Goal: Task Accomplishment & Management: Complete application form

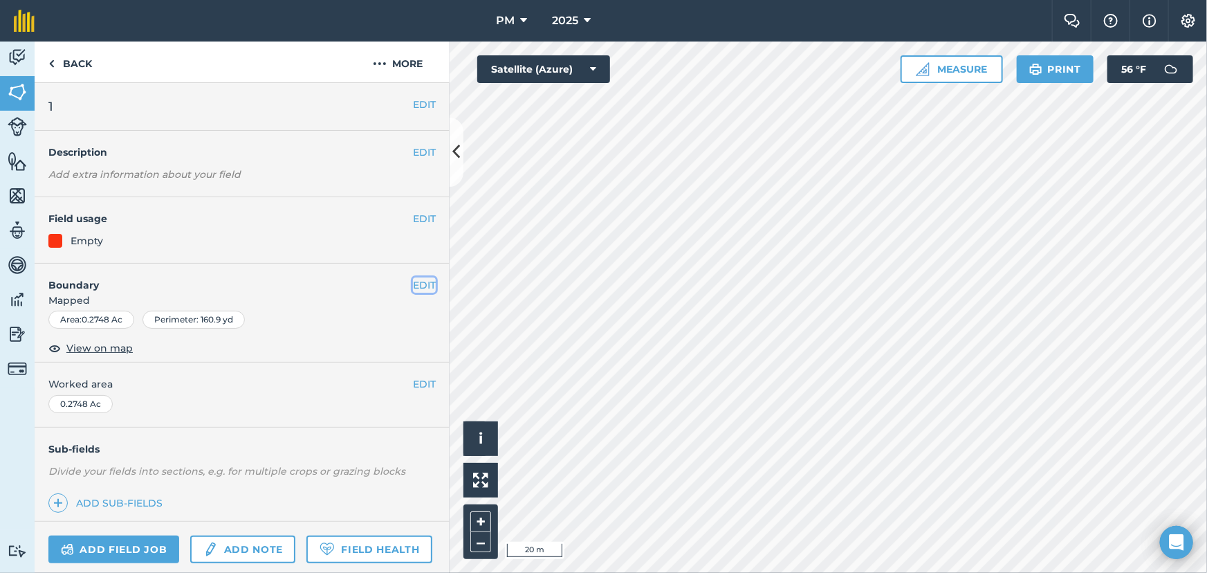
click at [413, 281] on button "EDIT" at bounding box center [424, 284] width 23 height 15
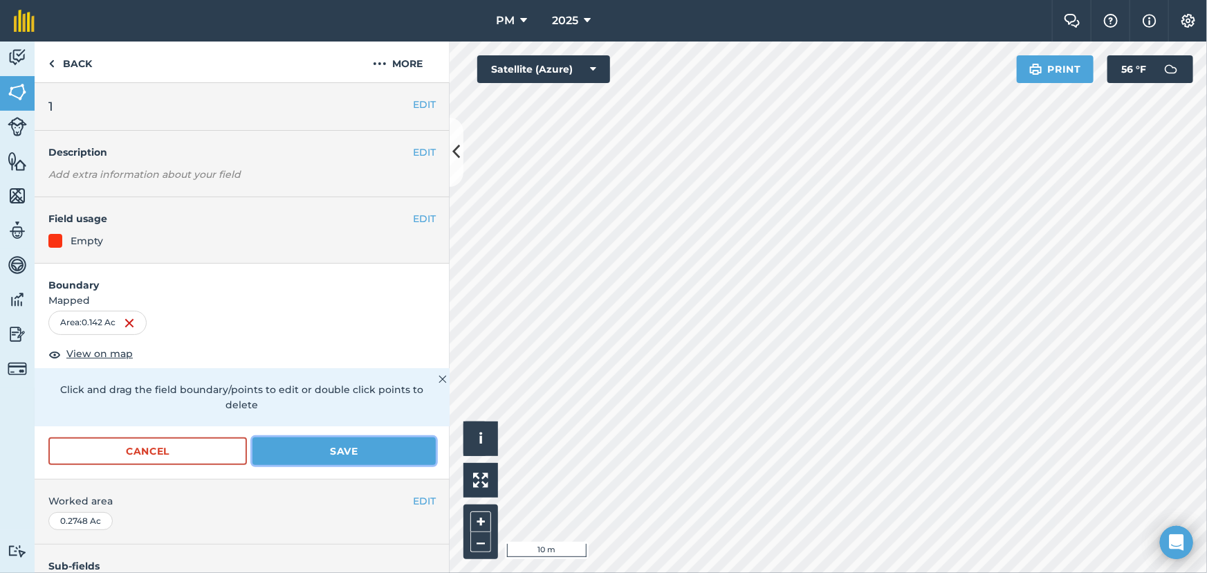
click at [308, 450] on button "Save" at bounding box center [343, 451] width 183 height 28
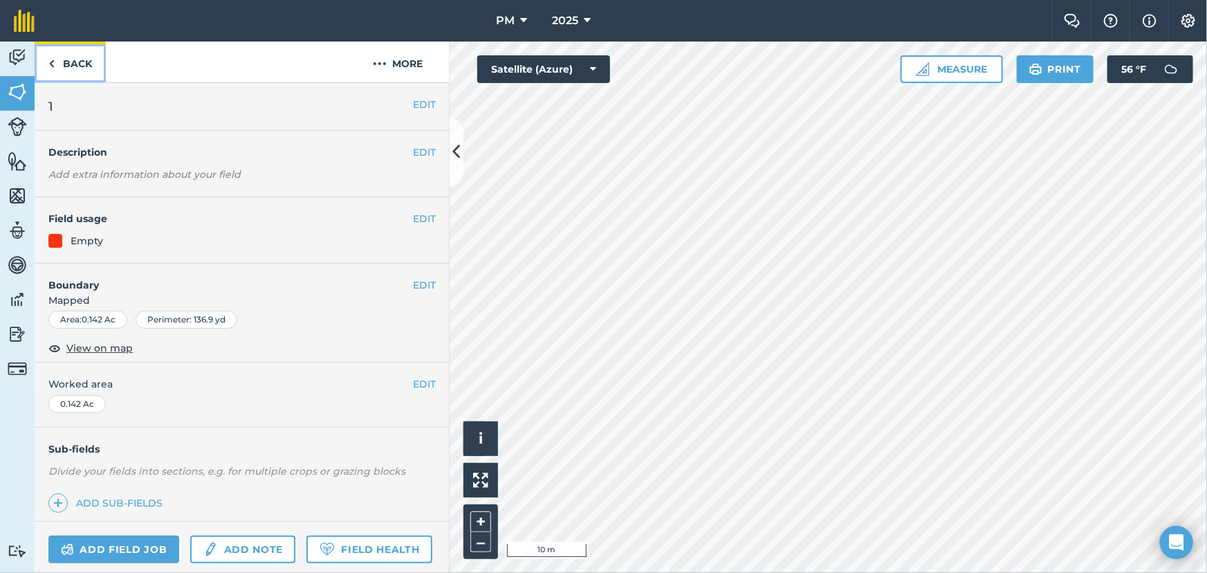
click at [59, 59] on link "Back" at bounding box center [70, 61] width 71 height 41
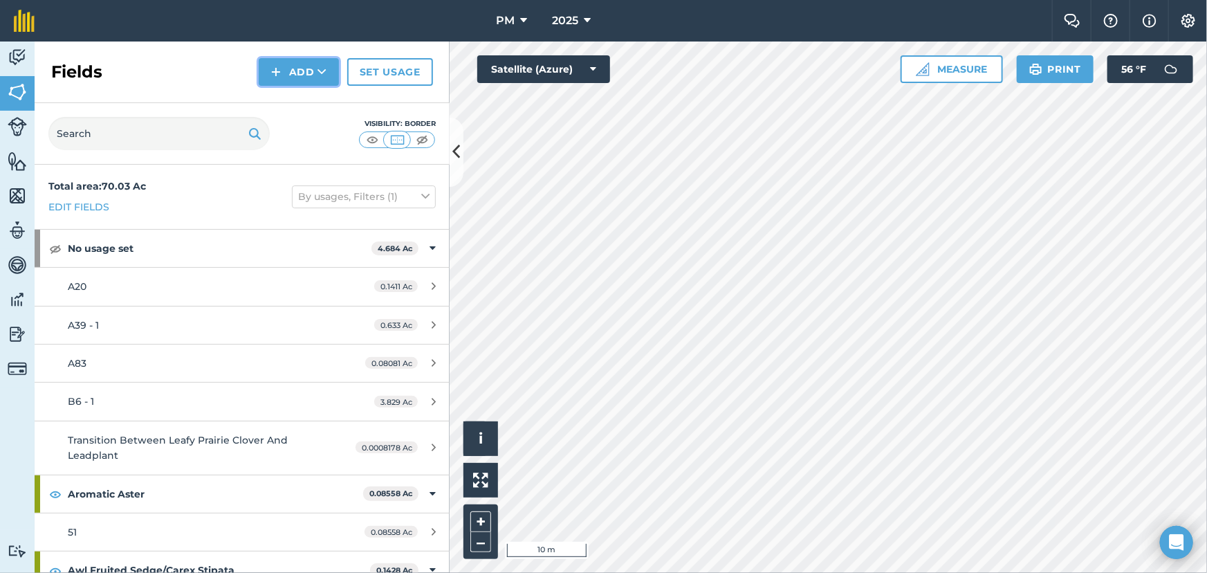
click at [290, 71] on button "Add" at bounding box center [299, 72] width 80 height 28
click at [294, 106] on link "Draw" at bounding box center [299, 103] width 76 height 30
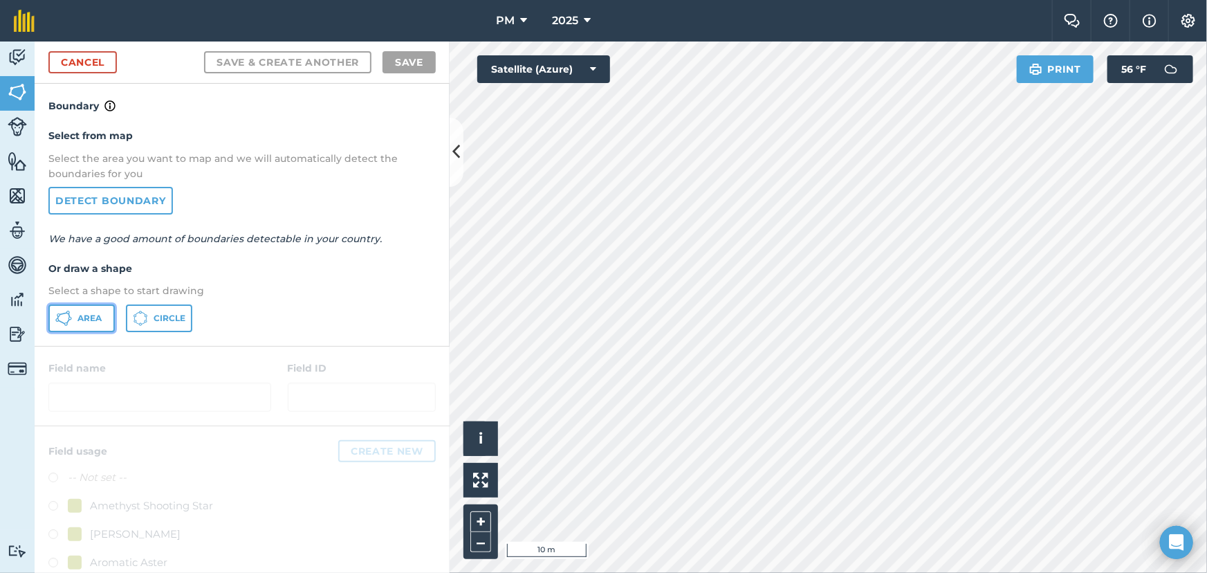
click at [90, 306] on button "Area" at bounding box center [81, 318] width 66 height 28
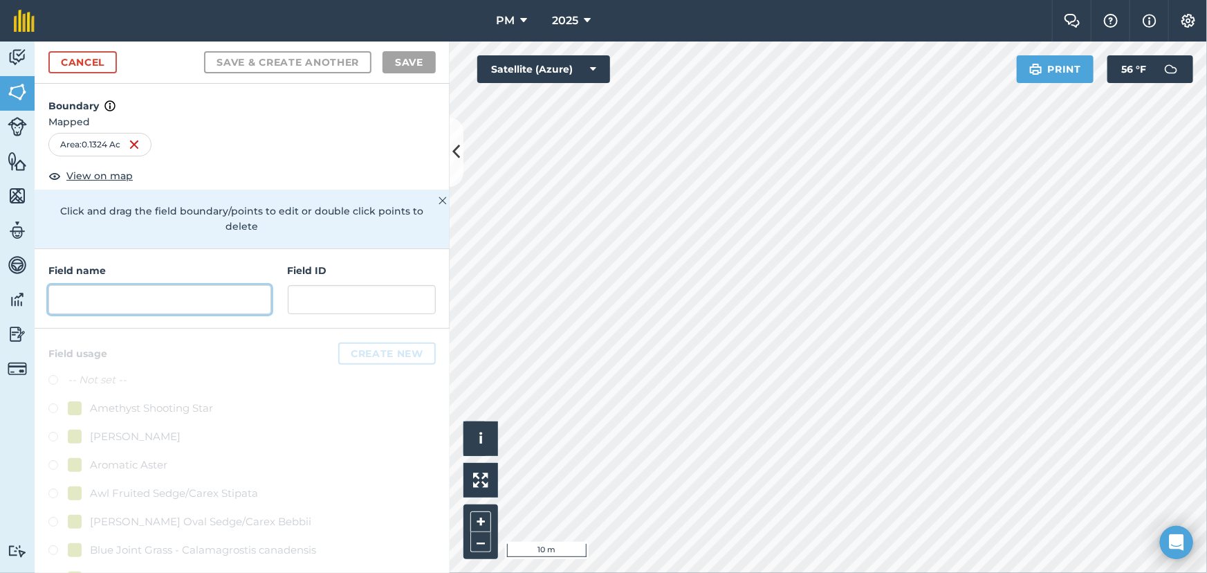
click at [129, 297] on input "text" at bounding box center [159, 299] width 223 height 29
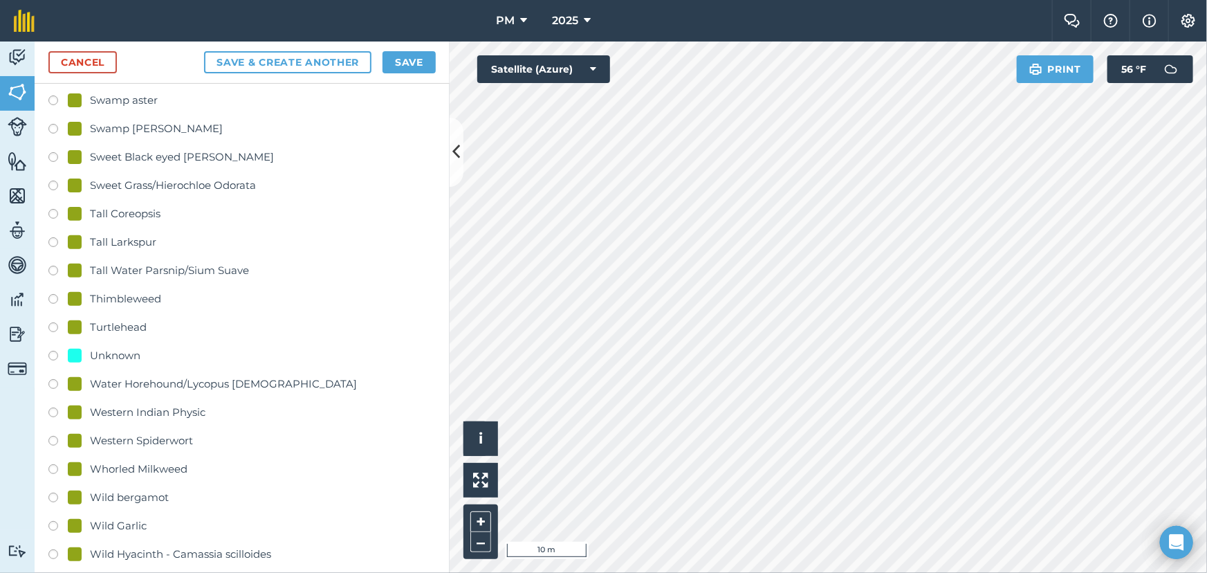
scroll to position [2891, 0]
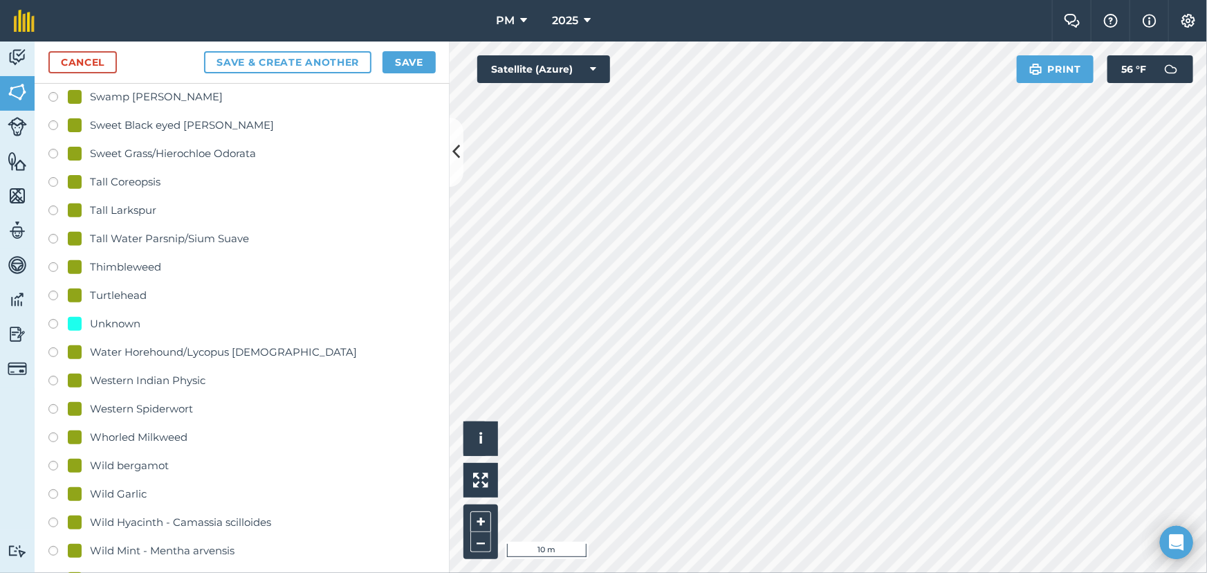
type input "PM01"
click at [49, 321] on label at bounding box center [57, 326] width 19 height 14
radio input "true"
click at [408, 68] on button "Save" at bounding box center [408, 62] width 53 height 22
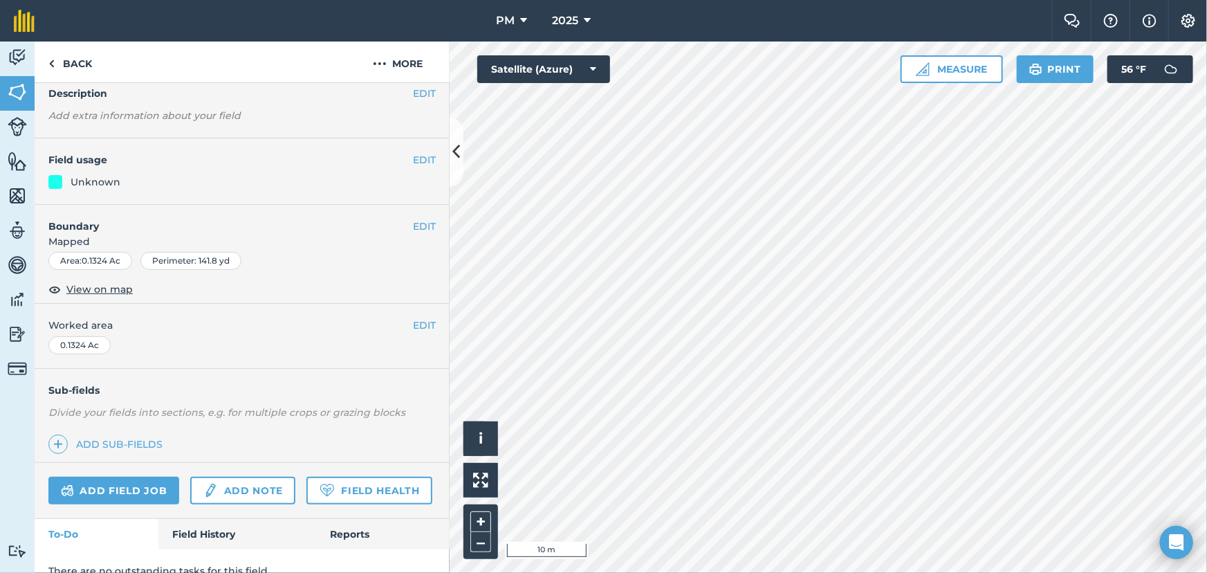
scroll to position [115, 0]
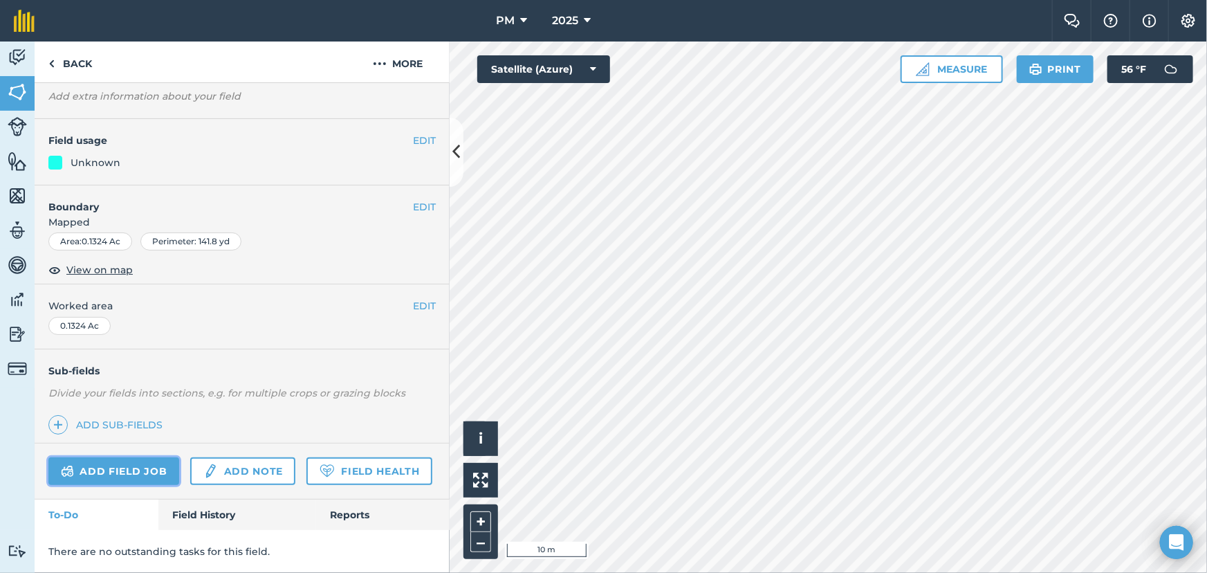
click at [80, 457] on link "Add field job" at bounding box center [113, 471] width 131 height 28
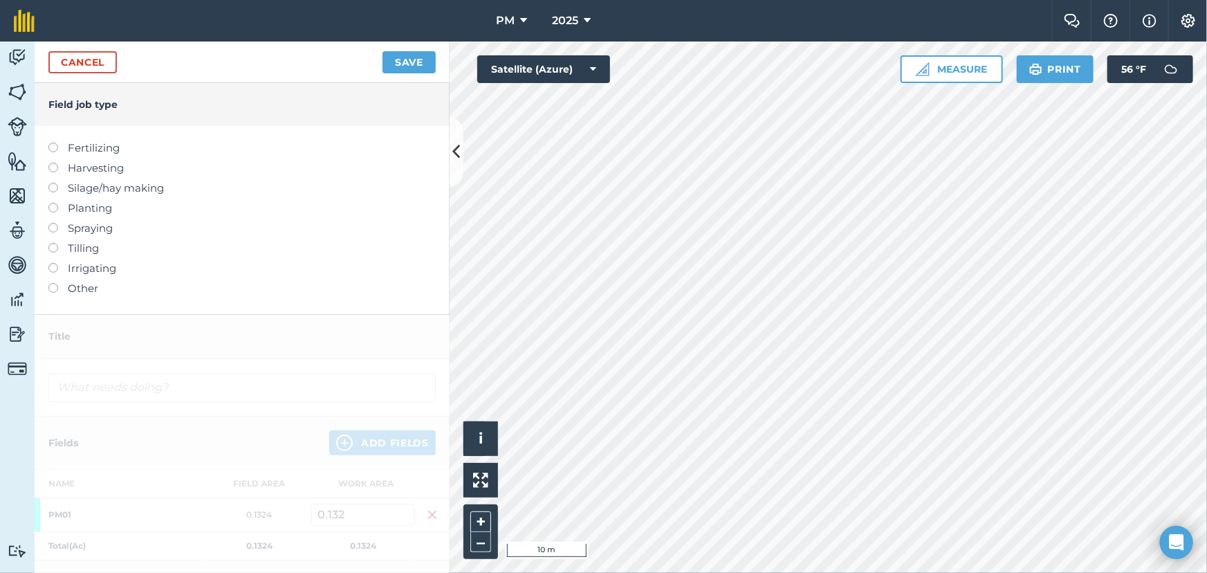
click at [55, 203] on label at bounding box center [57, 203] width 19 height 0
type input "Planting"
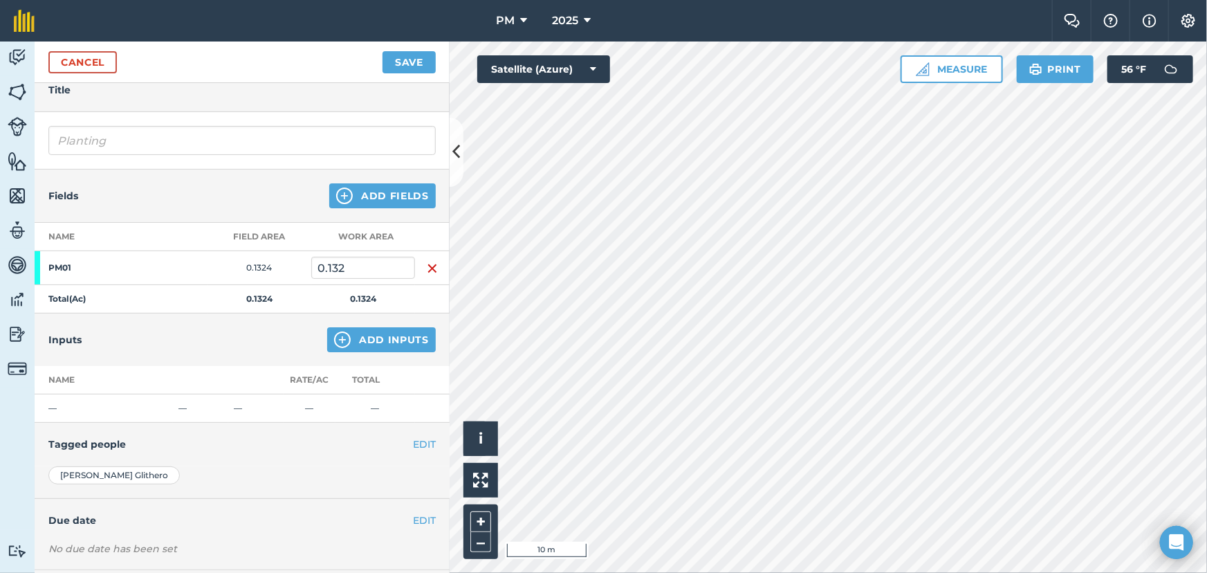
scroll to position [128, 0]
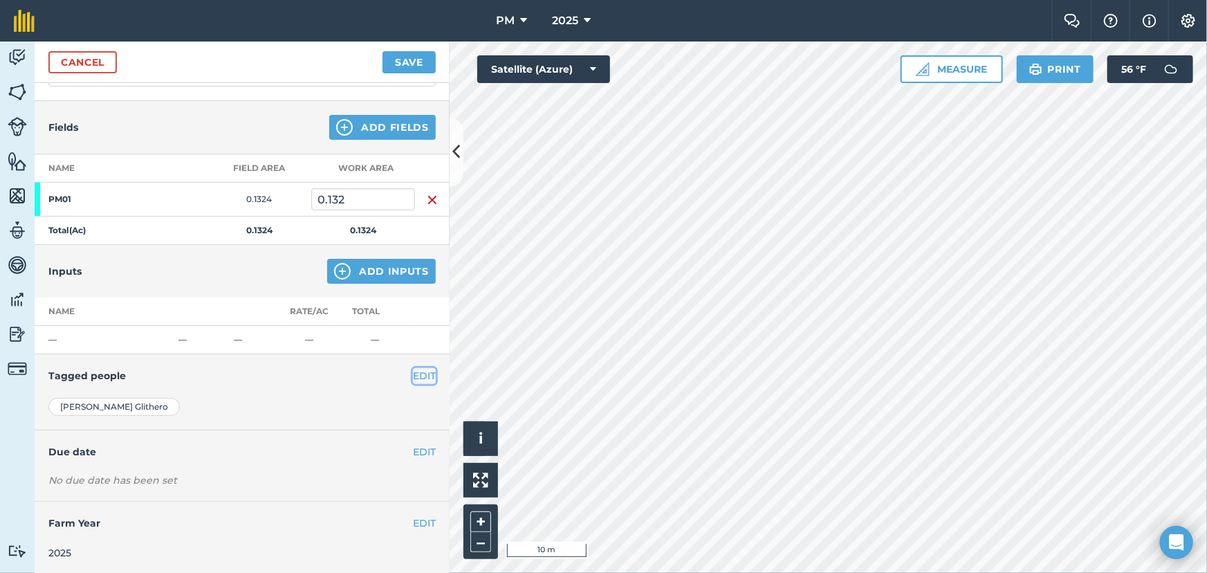
click at [417, 375] on button "EDIT" at bounding box center [424, 375] width 23 height 15
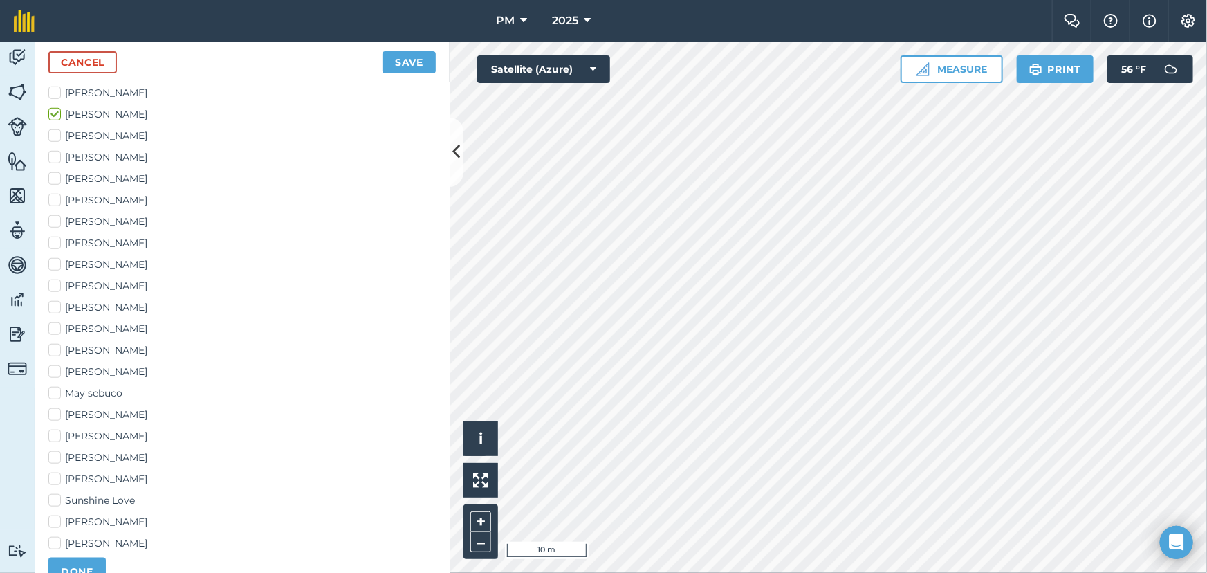
scroll to position [631, 0]
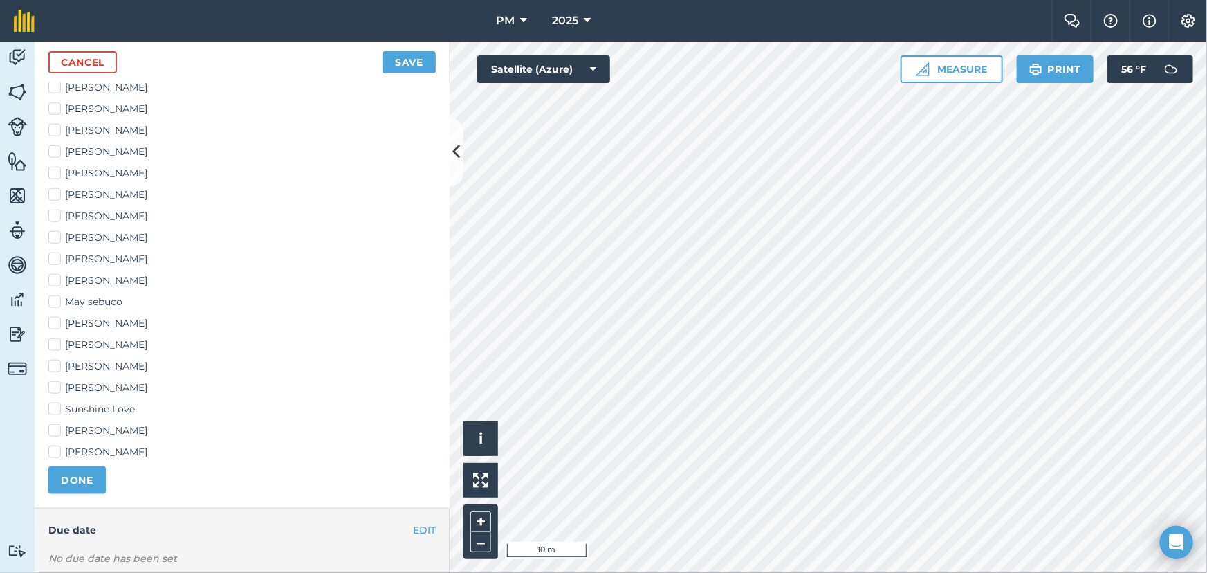
click at [62, 407] on label "Sunshine Love" at bounding box center [241, 409] width 387 height 15
click at [57, 407] on input "Sunshine Love" at bounding box center [52, 406] width 9 height 9
checkbox input "true"
click at [66, 474] on button "DONE" at bounding box center [76, 480] width 57 height 28
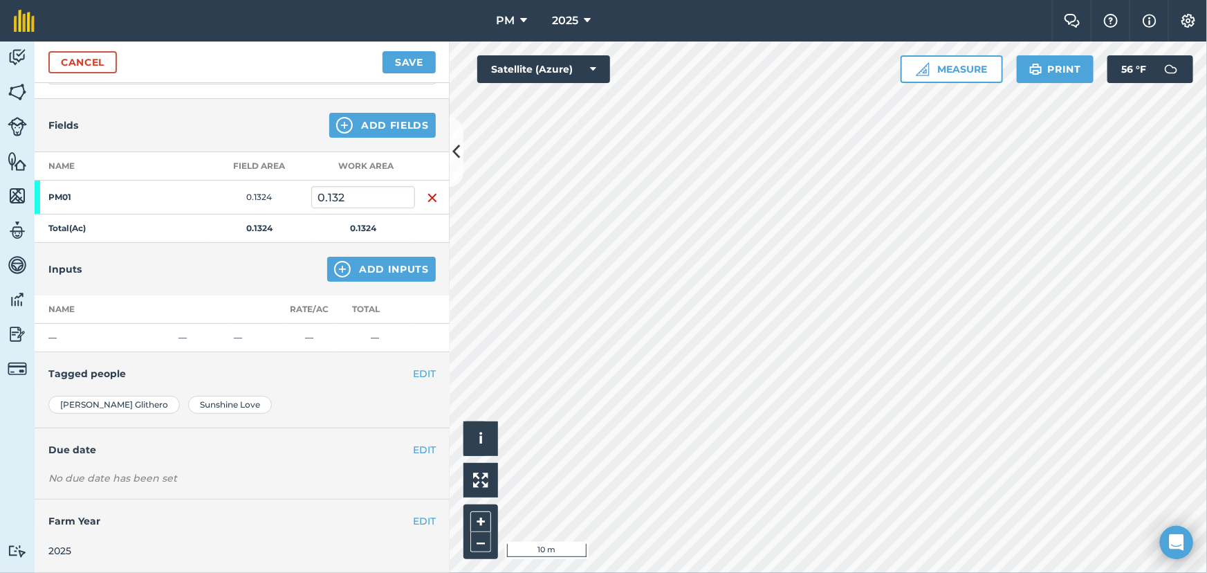
scroll to position [128, 0]
click at [416, 445] on button "EDIT" at bounding box center [424, 451] width 23 height 15
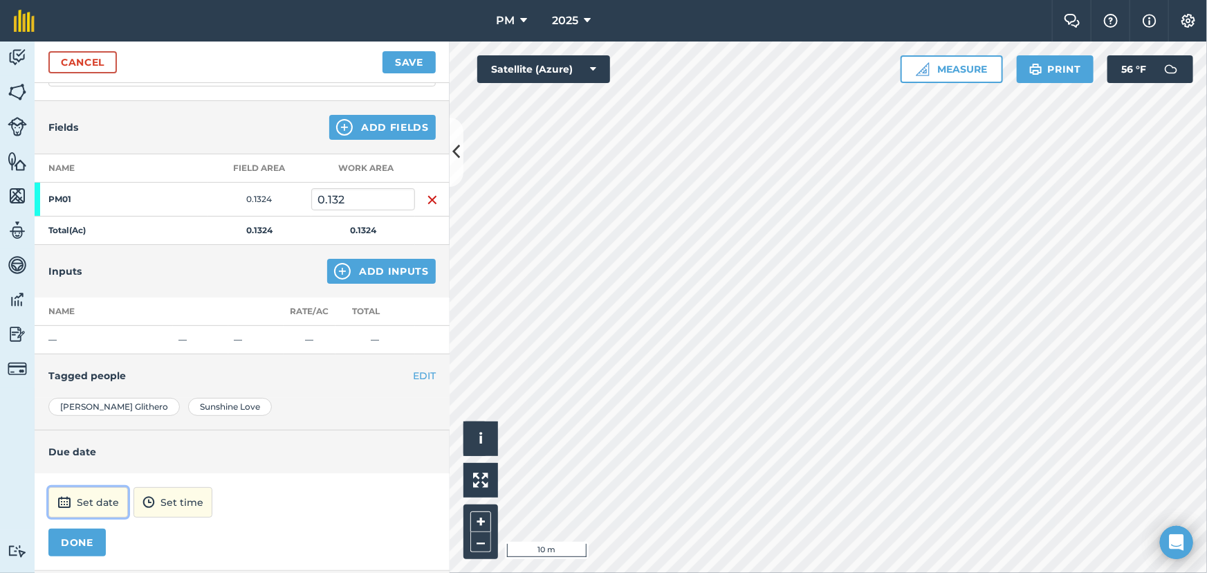
click at [91, 491] on button "Set date" at bounding box center [88, 502] width 80 height 30
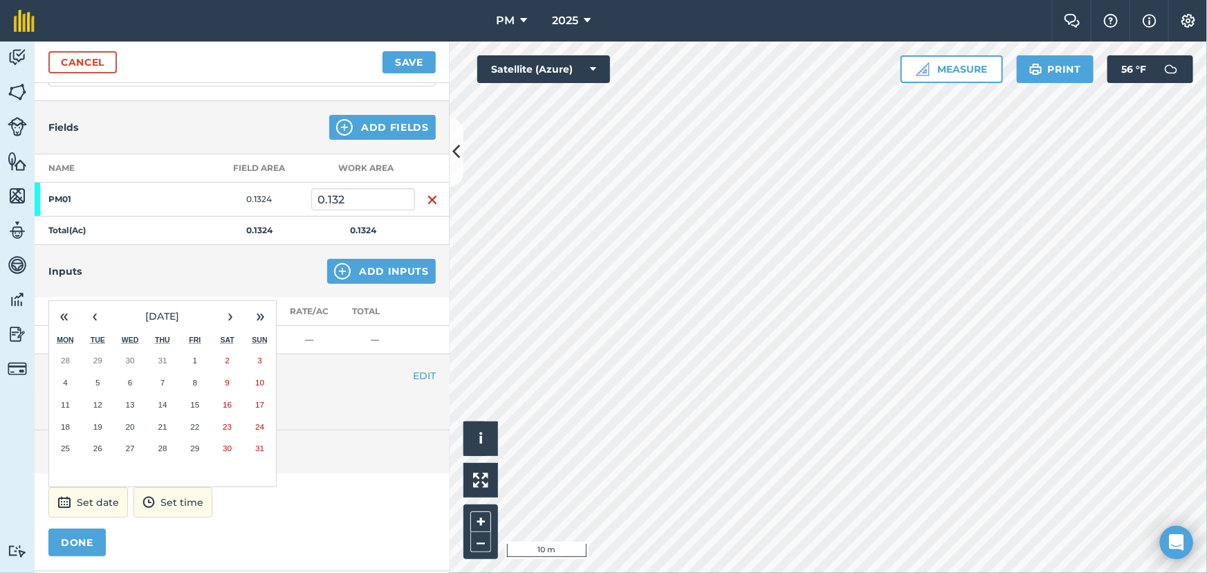
click at [194, 437] on button "29" at bounding box center [194, 448] width 33 height 22
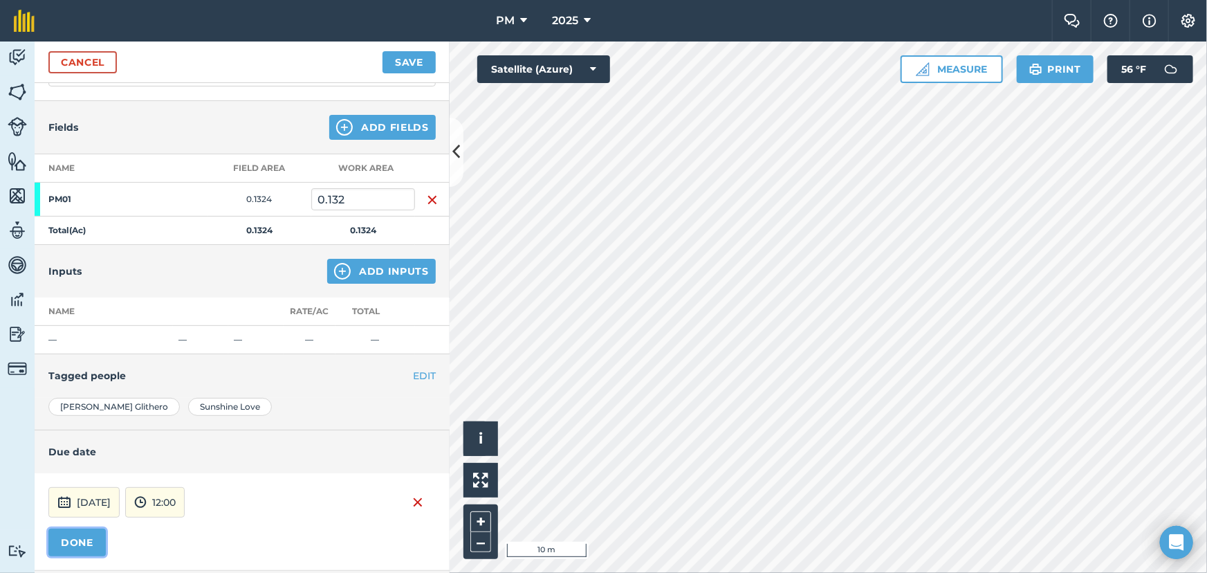
click at [62, 542] on button "DONE" at bounding box center [76, 542] width 57 height 28
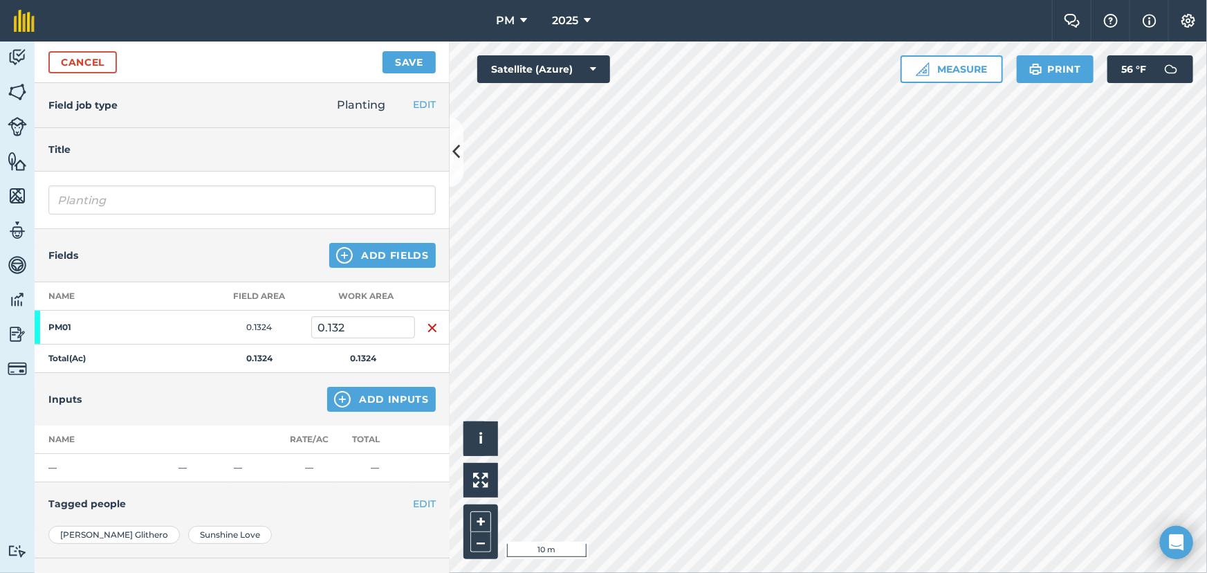
scroll to position [0, 0]
click at [412, 57] on button "Save" at bounding box center [408, 62] width 53 height 22
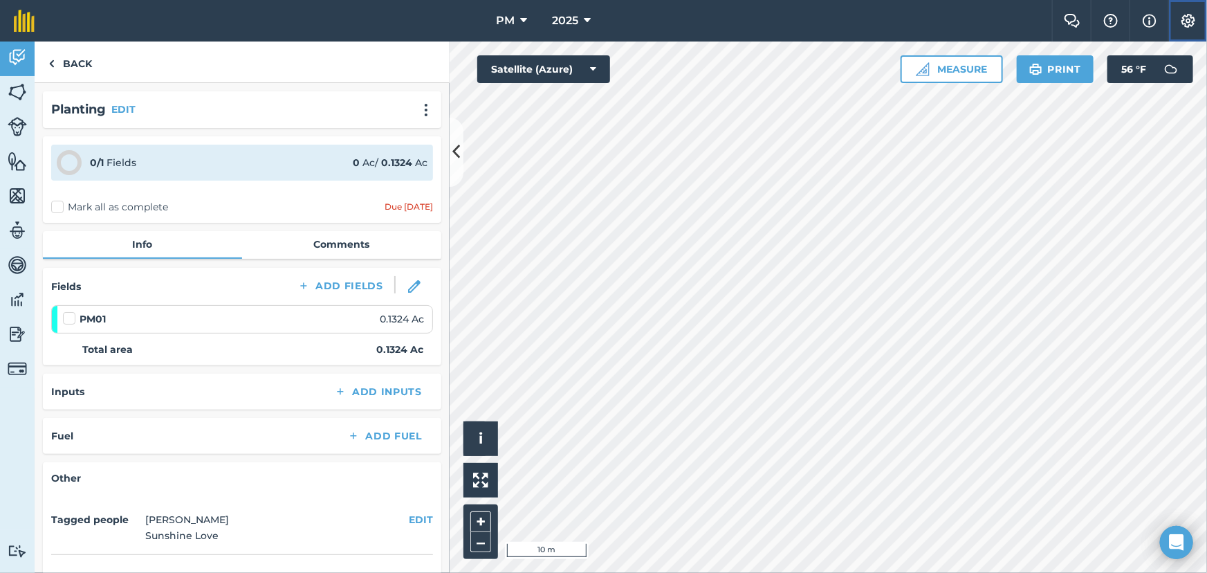
click at [1192, 21] on img at bounding box center [1188, 21] width 17 height 14
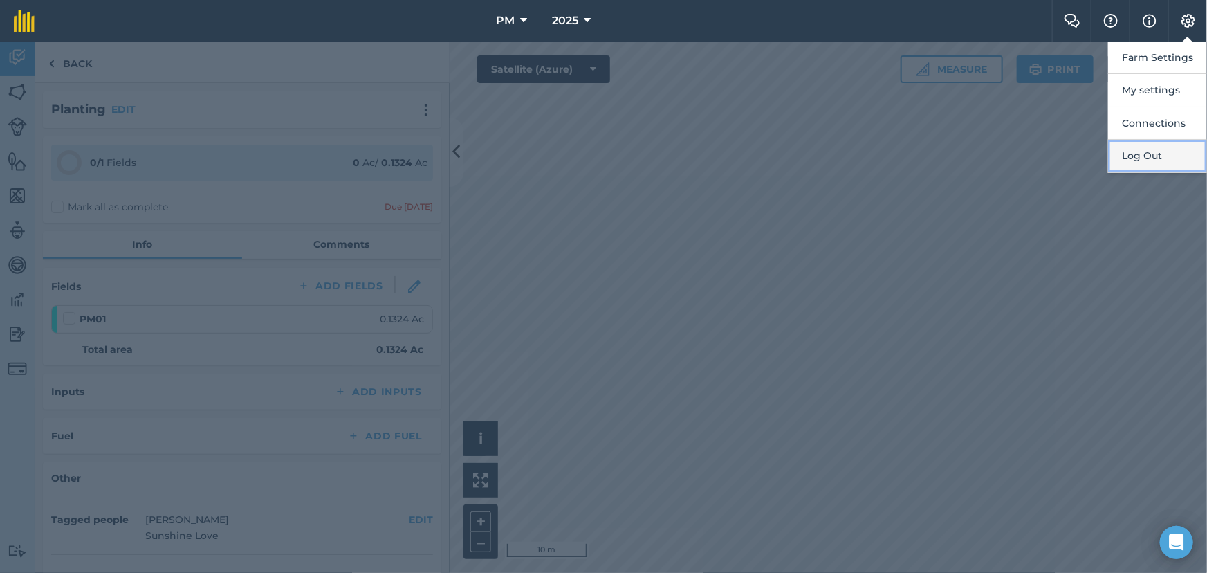
click at [1150, 149] on button "Log Out" at bounding box center [1157, 156] width 99 height 33
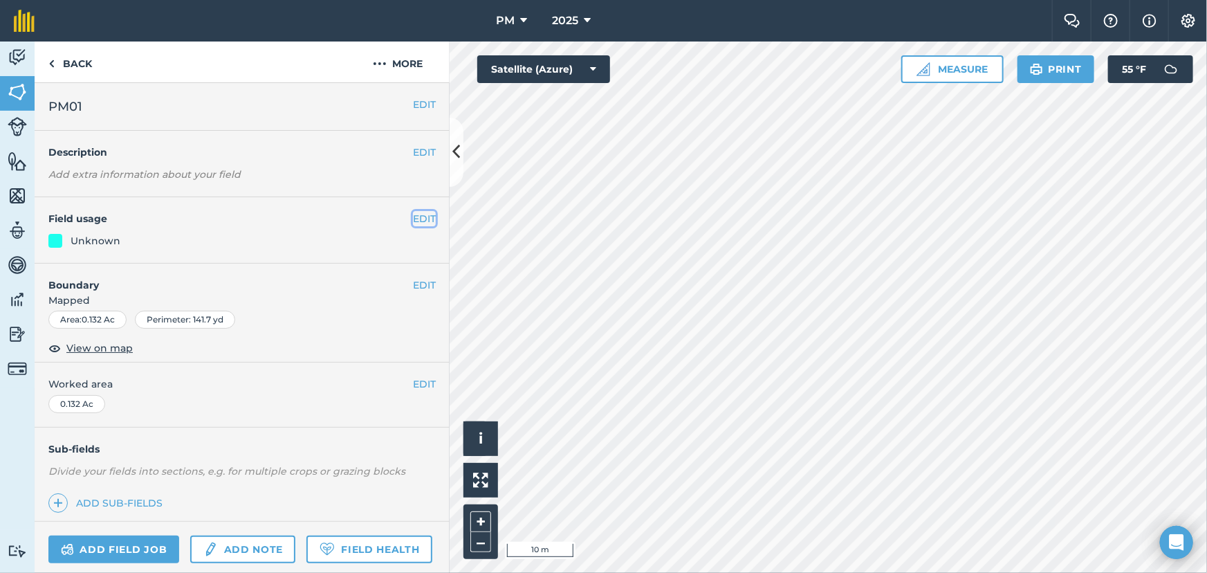
click at [413, 221] on button "EDIT" at bounding box center [424, 218] width 23 height 15
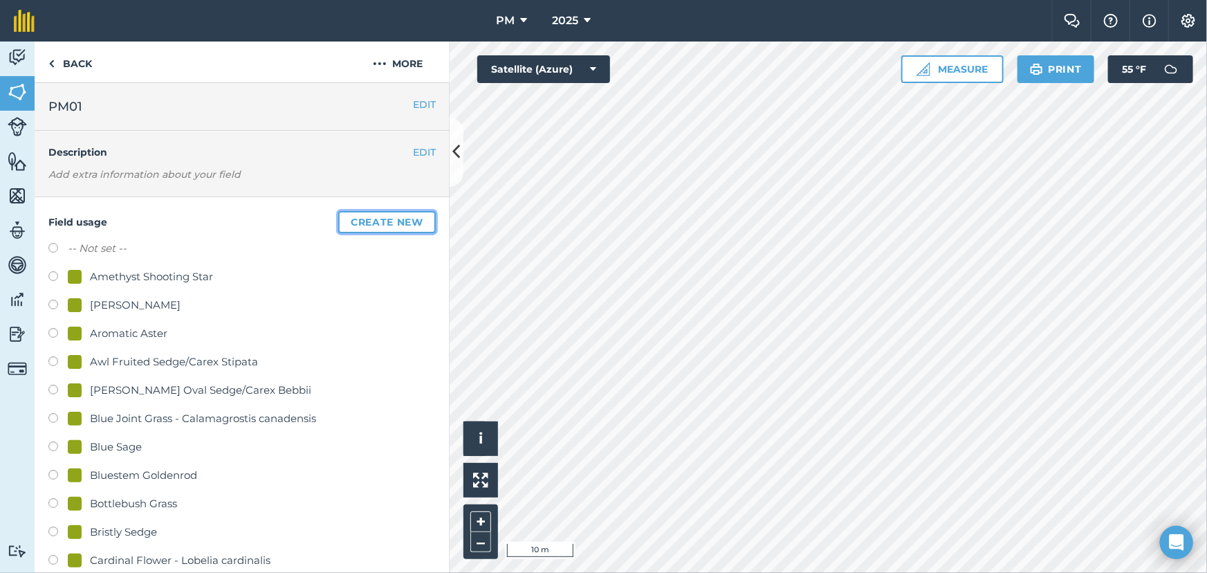
click at [360, 216] on button "Create new" at bounding box center [387, 222] width 98 height 22
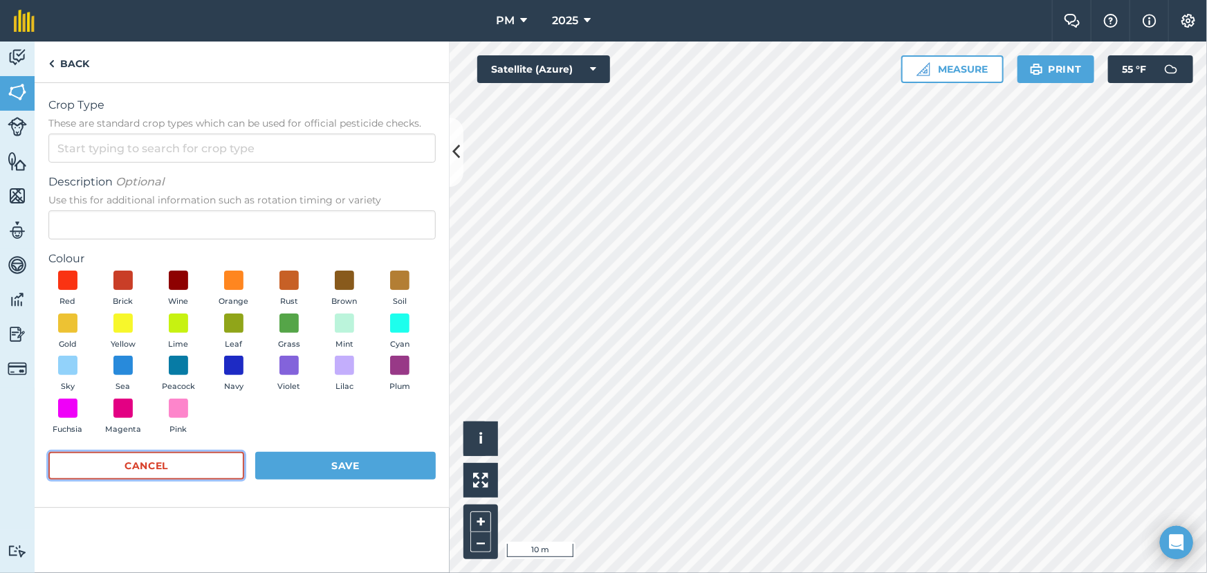
click at [174, 472] on button "Cancel" at bounding box center [146, 466] width 196 height 28
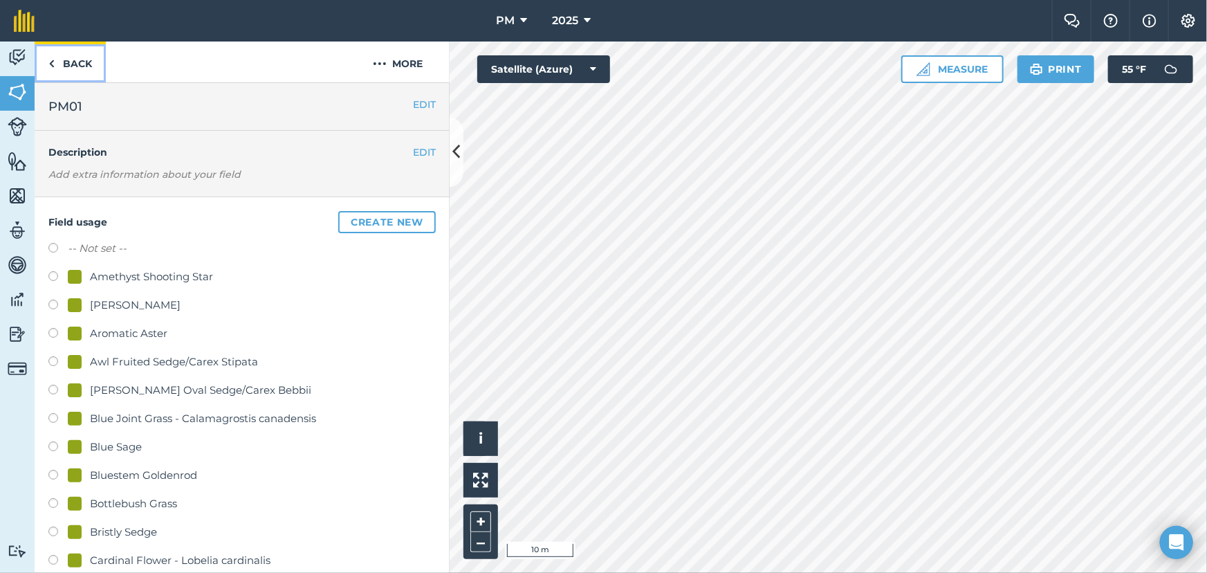
click at [49, 62] on img at bounding box center [51, 63] width 6 height 17
